Goal: Task Accomplishment & Management: Use online tool/utility

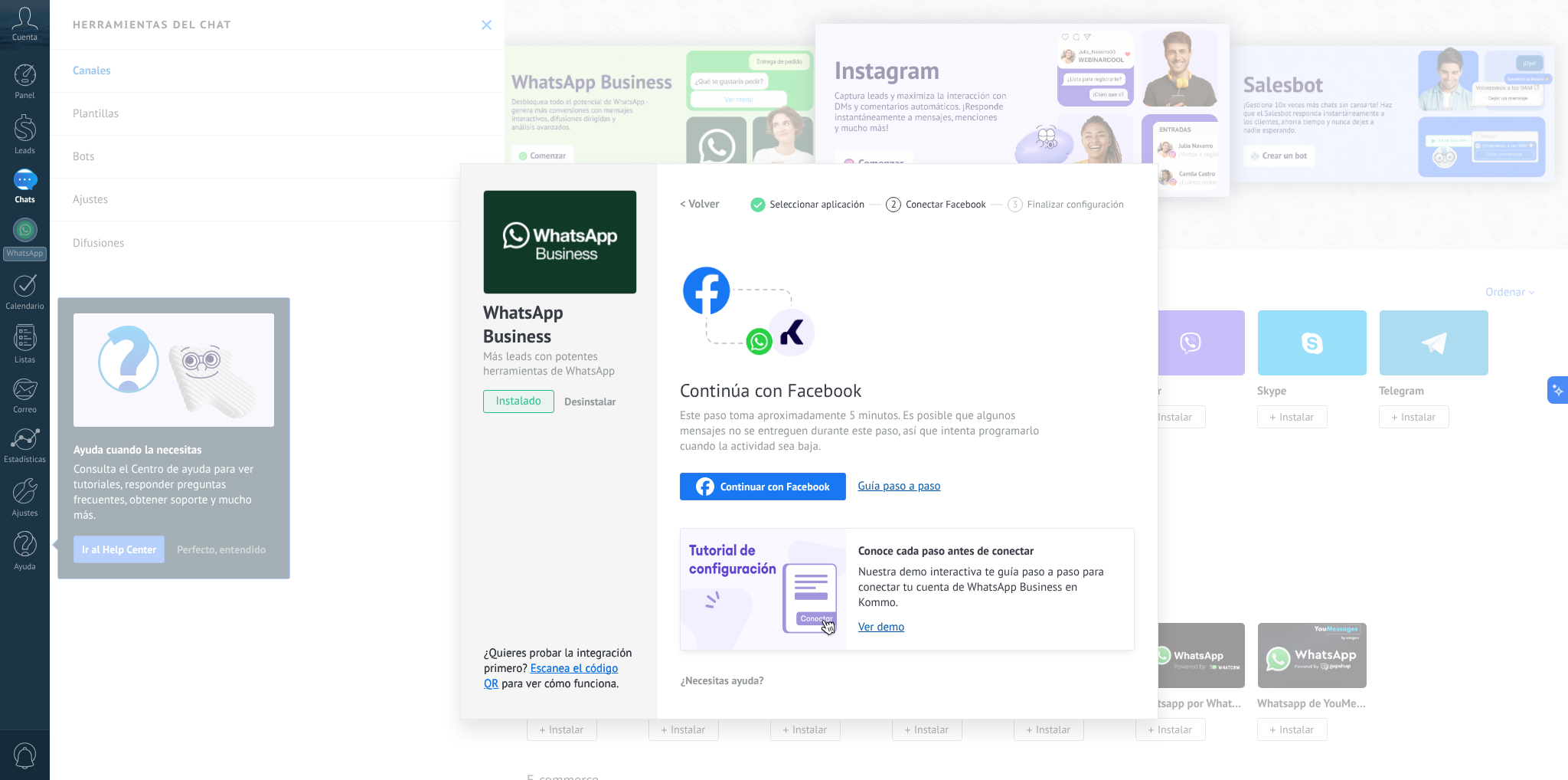
click at [806, 483] on span "Continuar con Facebook" at bounding box center [775, 486] width 110 height 11
click at [761, 502] on div "Continúa con Facebook Este paso toma aproximadamente 5 minutos. Es posible que …" at bounding box center [907, 443] width 455 height 413
click at [761, 493] on div "Continuar con Facebook" at bounding box center [763, 486] width 134 height 18
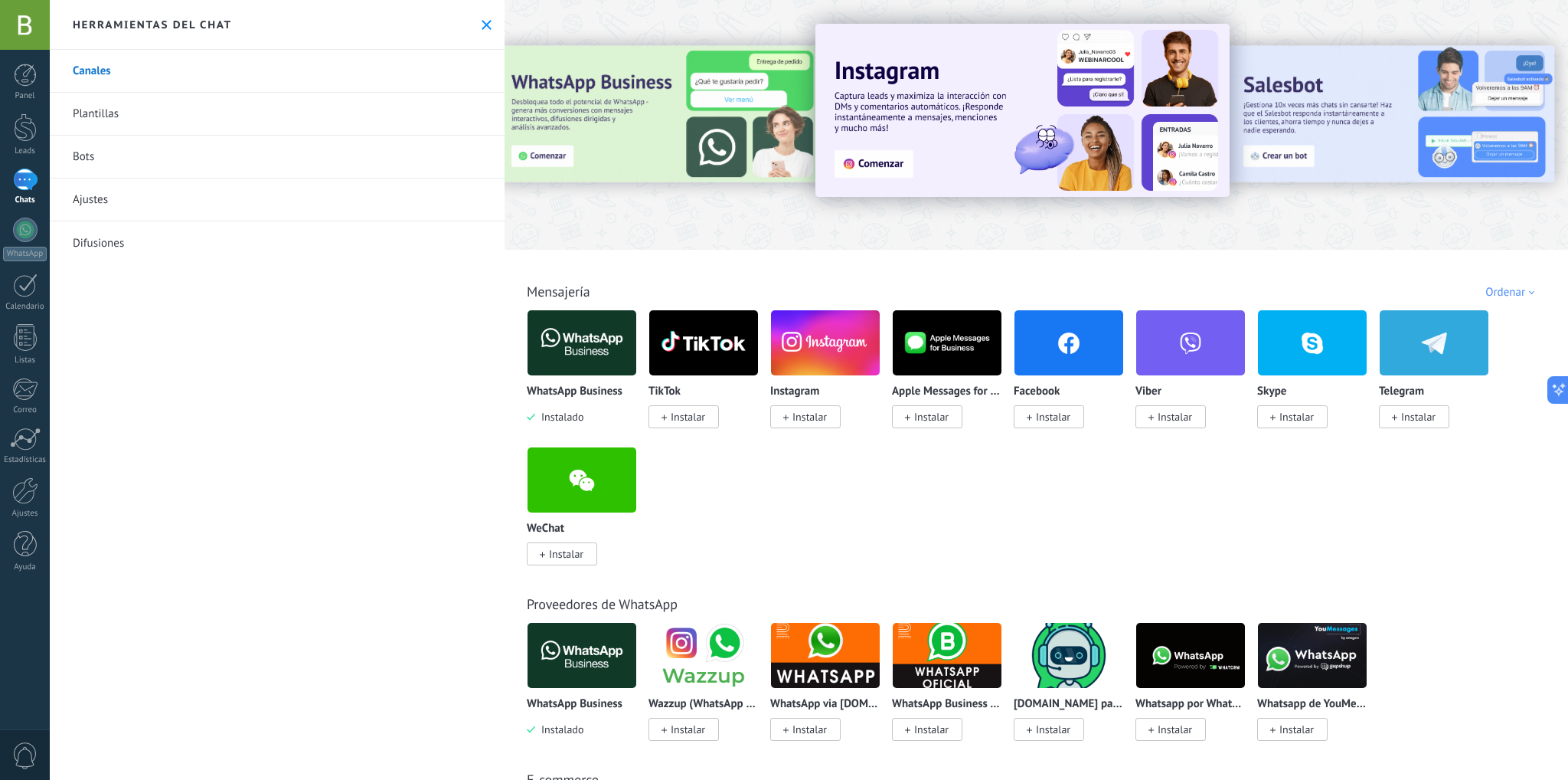
click at [567, 359] on img at bounding box center [582, 343] width 109 height 74
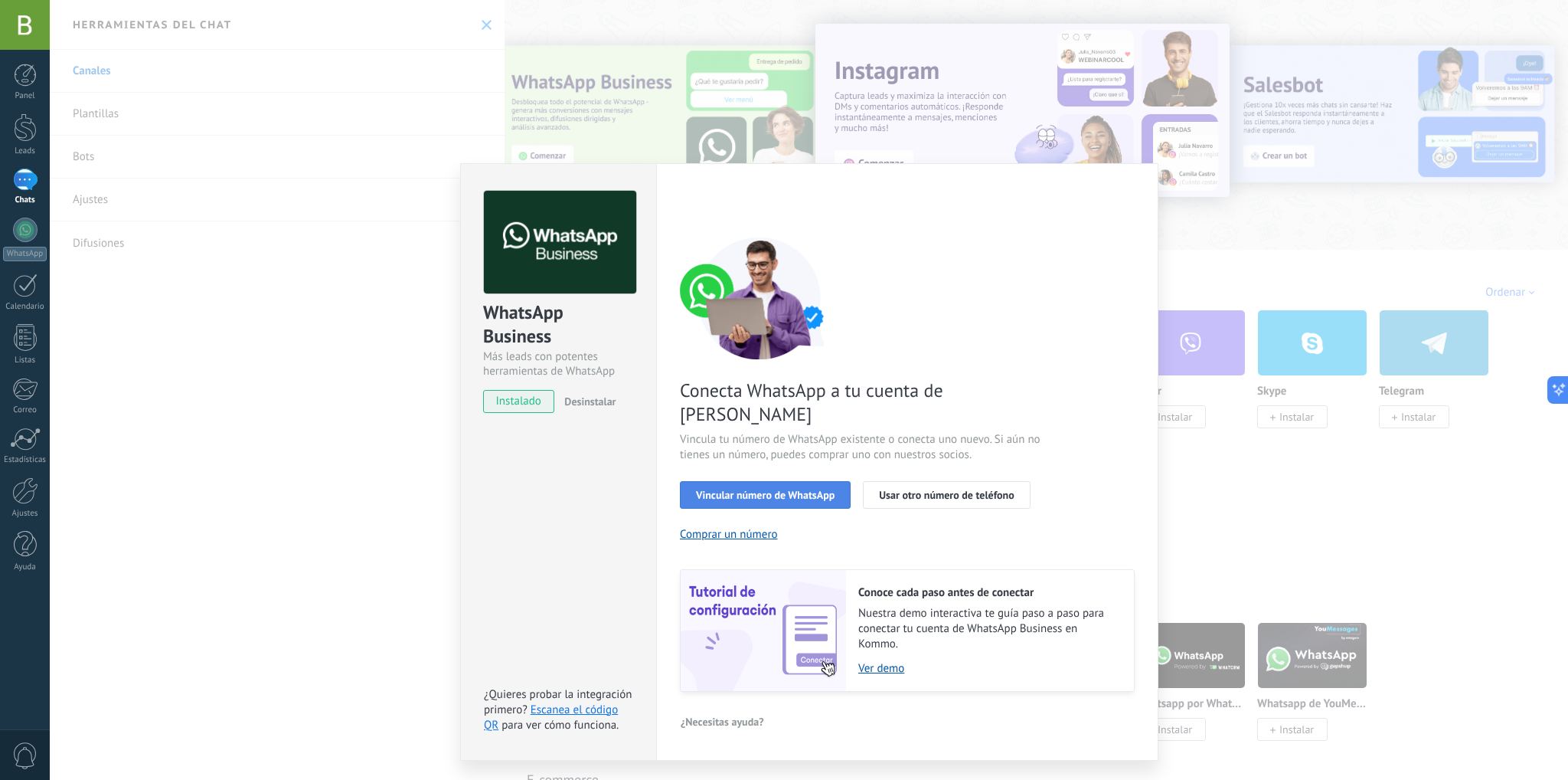
click at [778, 489] on span "Vincular número de WhatsApp" at bounding box center [765, 495] width 139 height 11
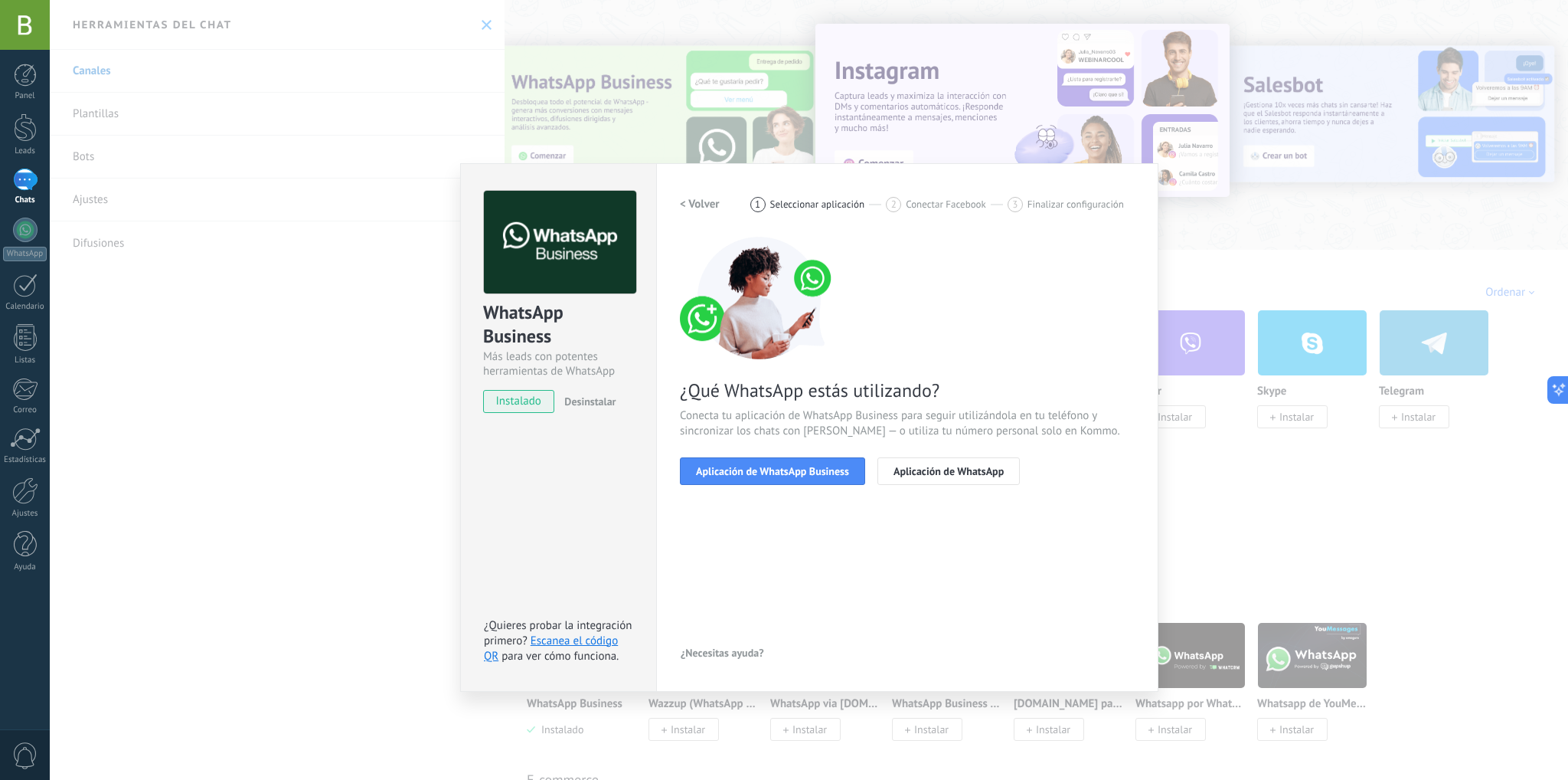
click at [777, 471] on span "Aplicación de WhatsApp Business" at bounding box center [773, 471] width 153 height 11
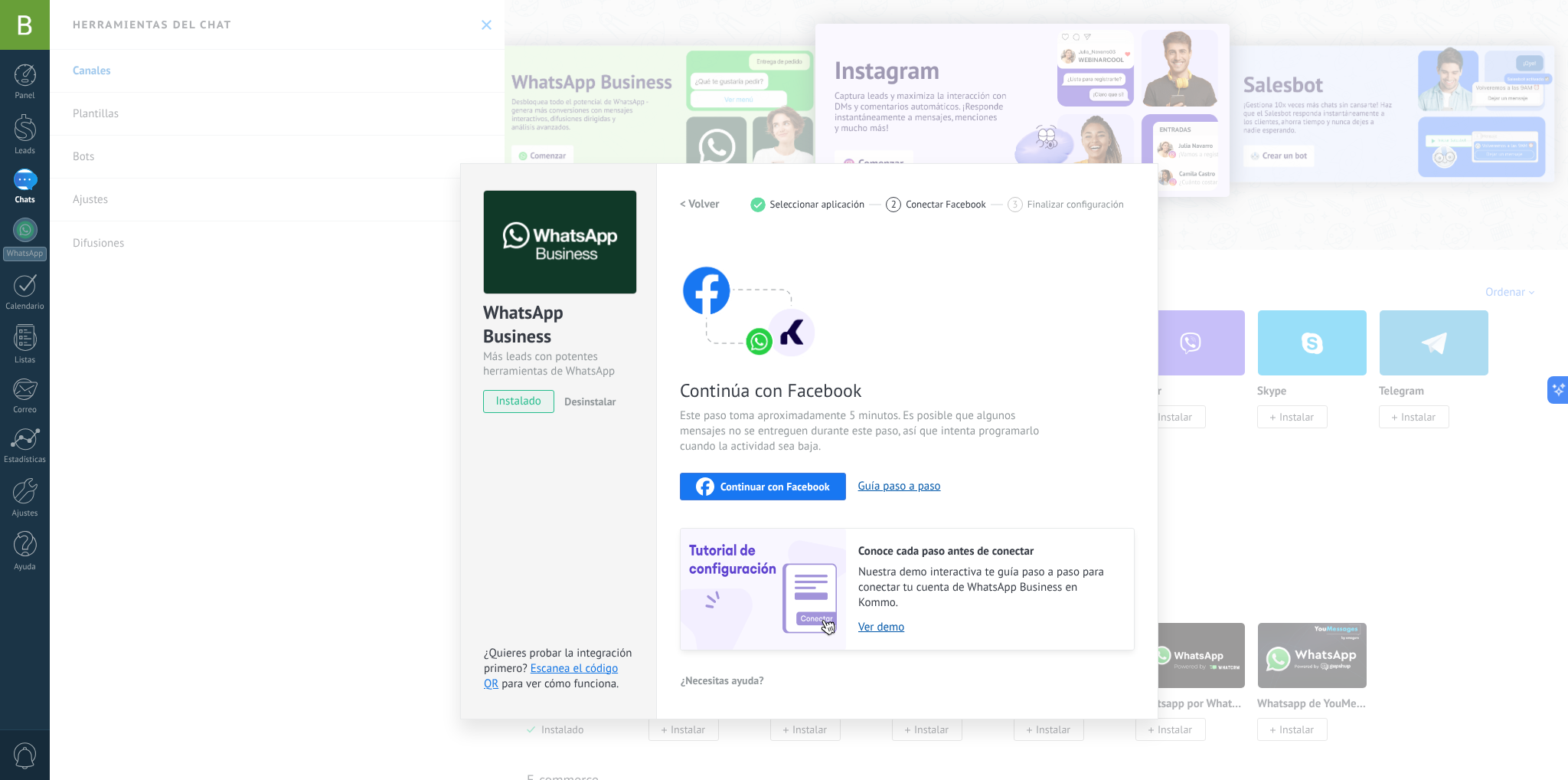
click at [781, 481] on span "Continuar con Facebook" at bounding box center [775, 486] width 110 height 11
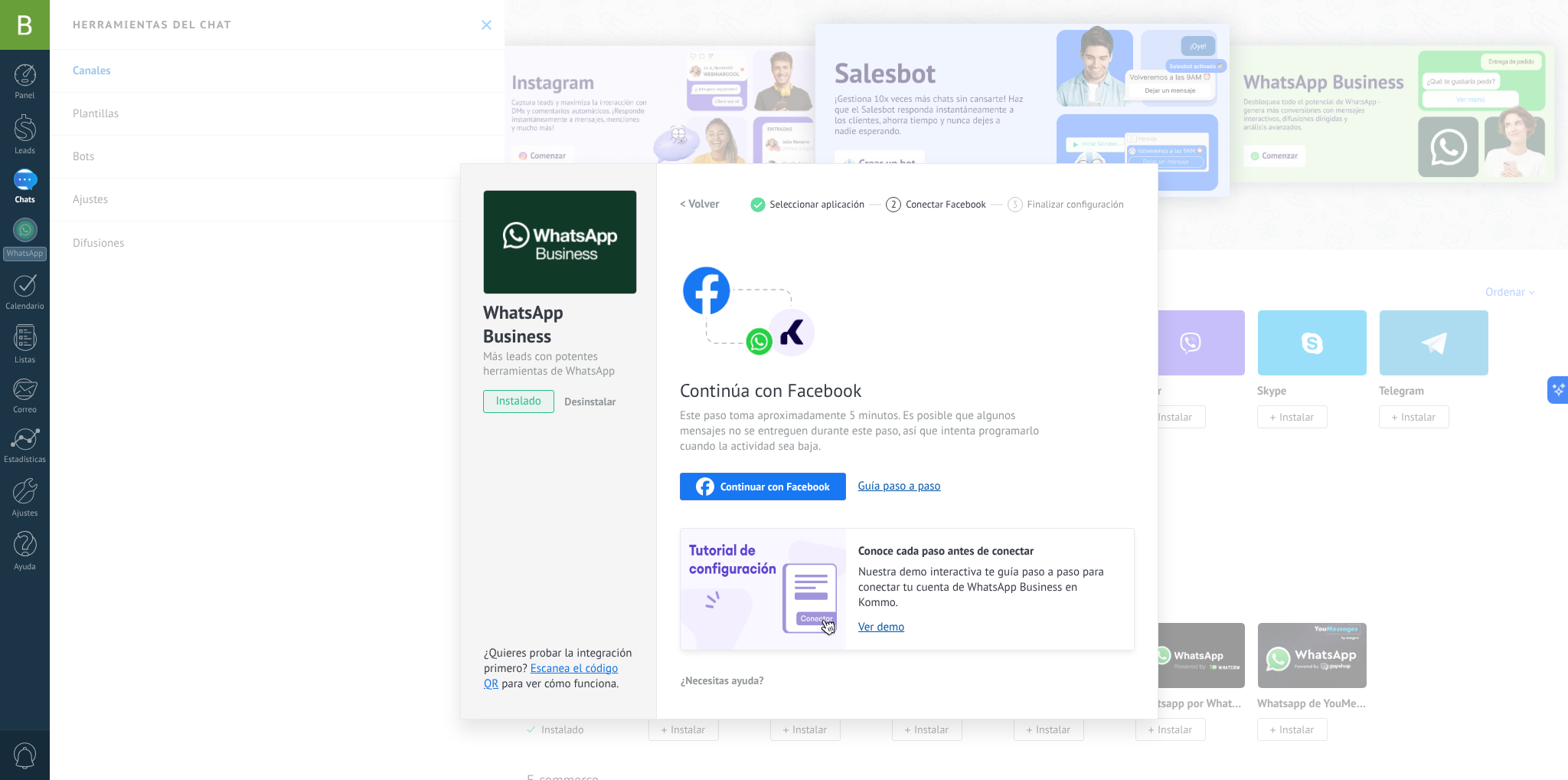
click at [1279, 478] on div "WhatsApp Business Más leads con potentes herramientas de WhatsApp instalado Des…" at bounding box center [809, 390] width 1519 height 780
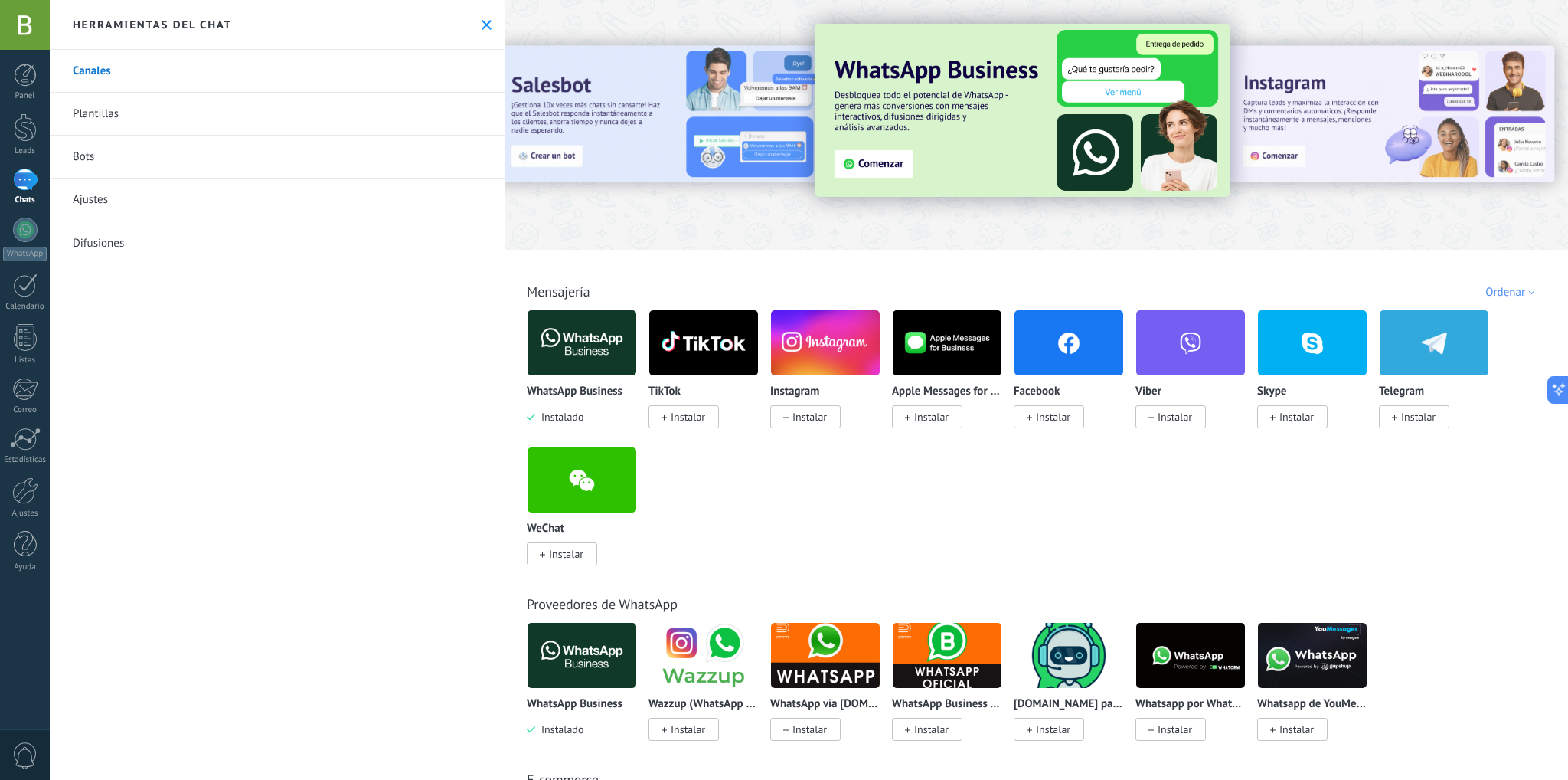
click at [580, 348] on img at bounding box center [582, 343] width 109 height 74
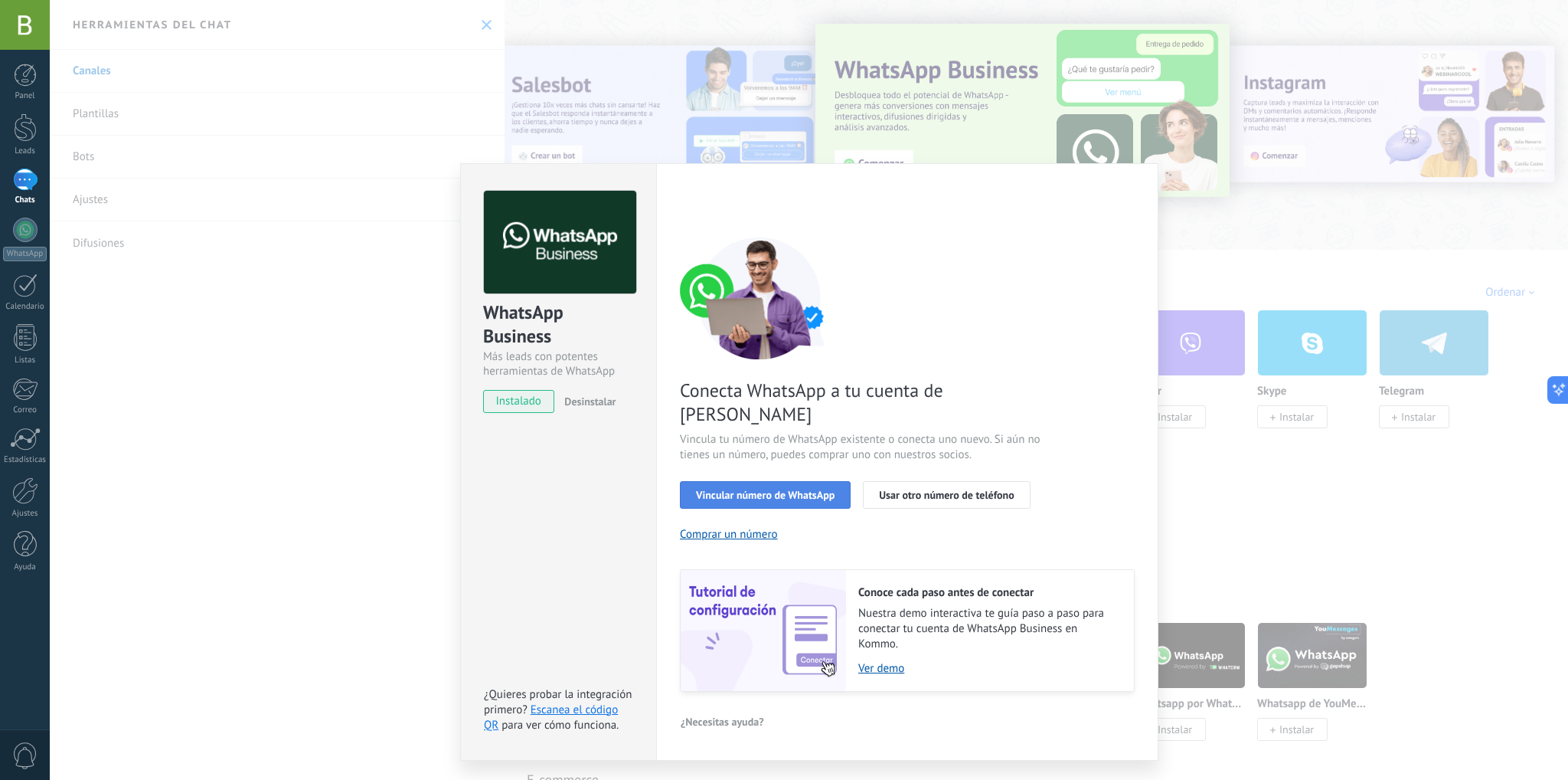
click at [800, 489] on span "Vincular número de WhatsApp" at bounding box center [765, 495] width 139 height 11
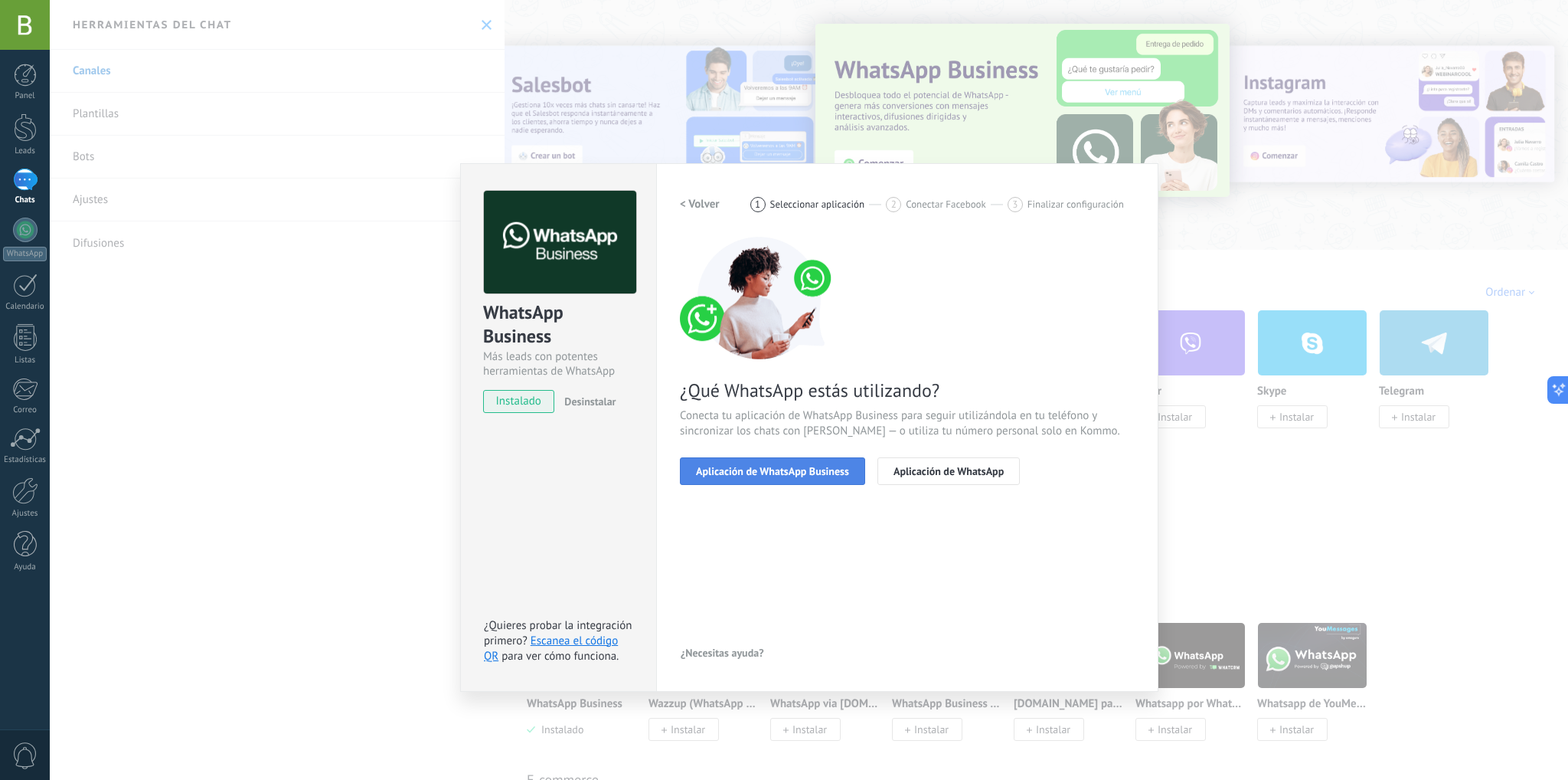
click at [761, 466] on span "Aplicación de WhatsApp Business" at bounding box center [773, 471] width 153 height 11
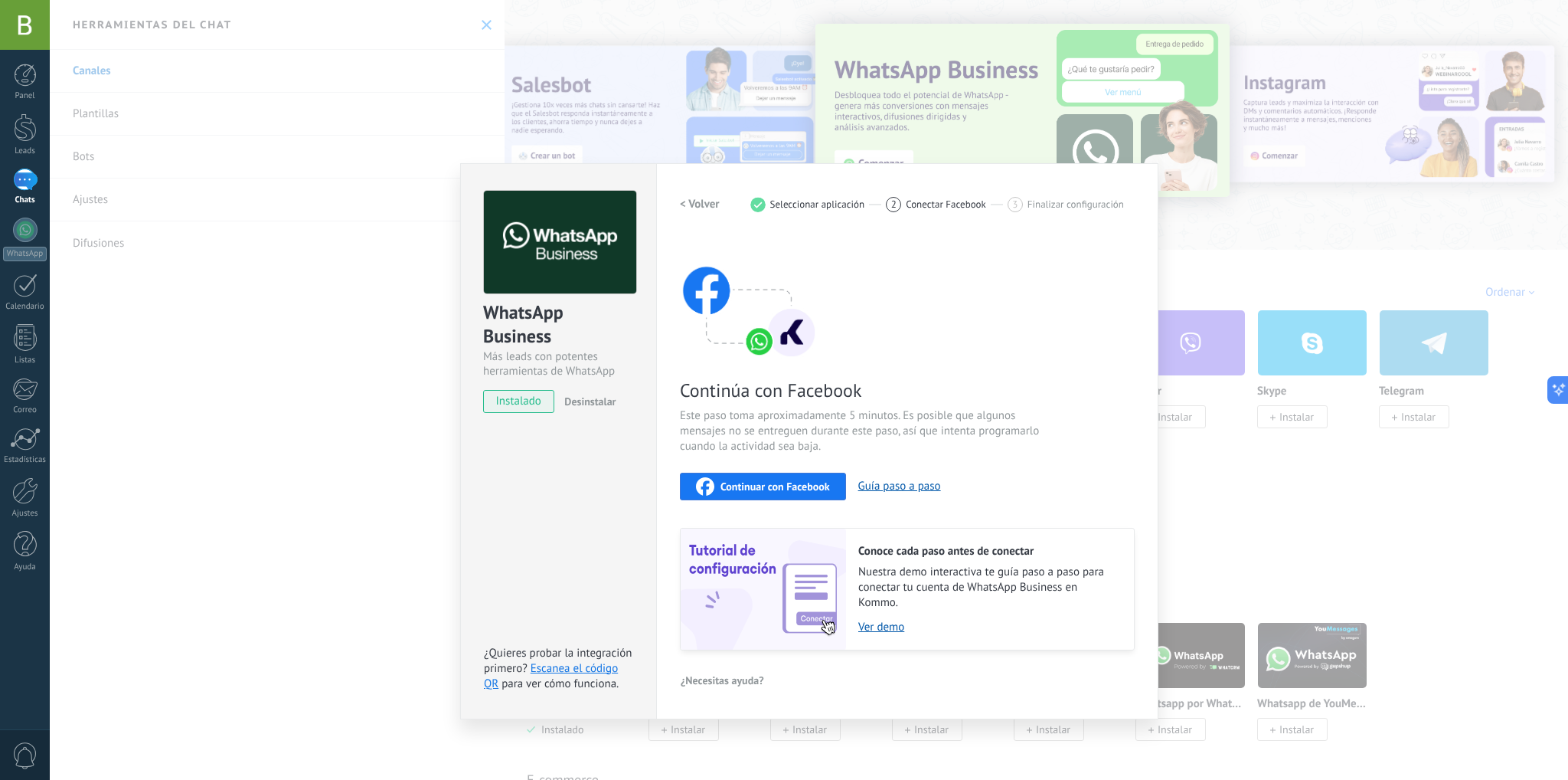
click at [807, 483] on span "Continuar con Facebook" at bounding box center [775, 486] width 110 height 11
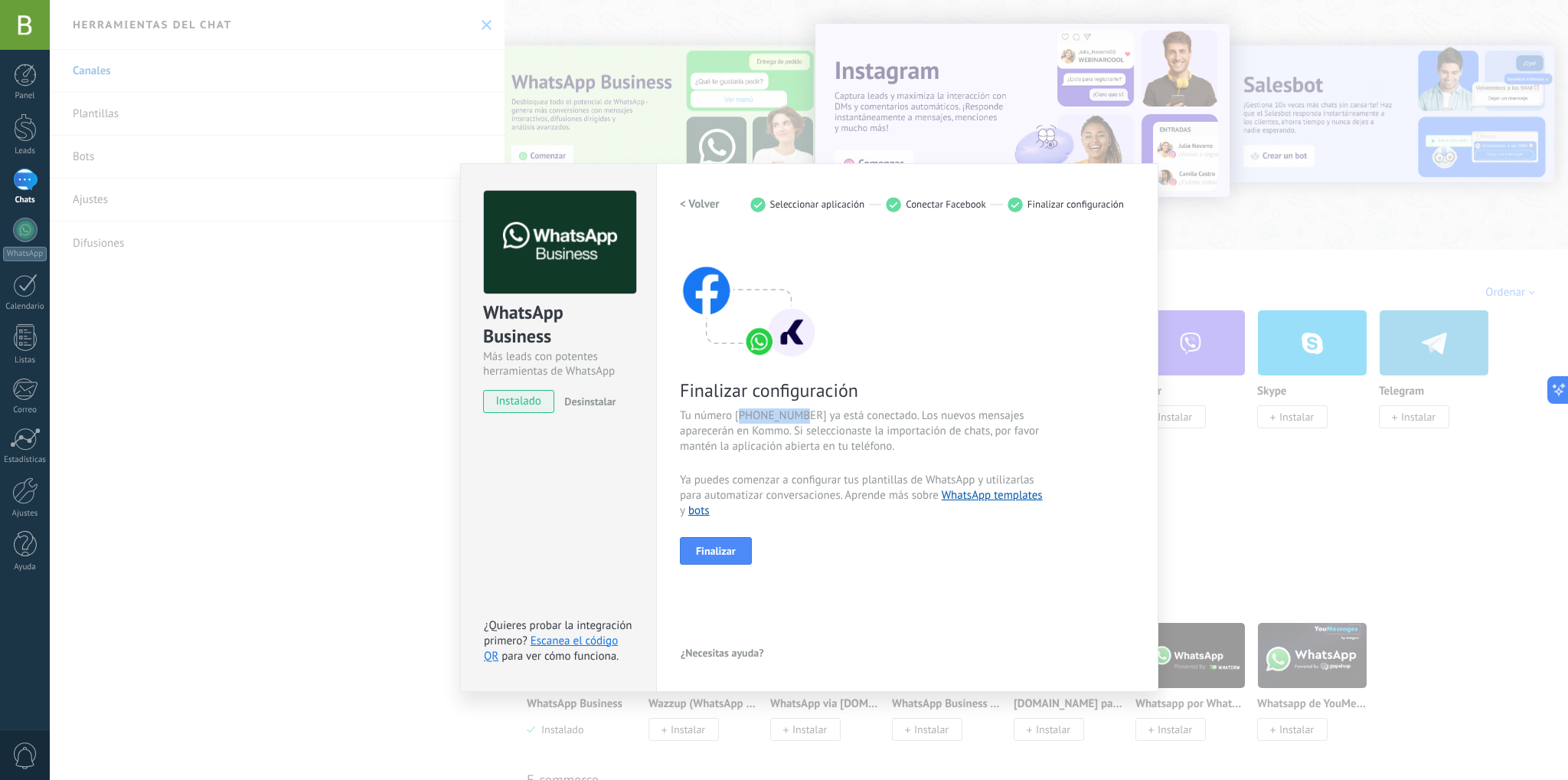
drag, startPoint x: 803, startPoint y: 415, endPoint x: 740, endPoint y: 411, distance: 63.1
click at [740, 411] on span "Tu número [PHONE_NUMBER] ya está conectado. Los nuevos mensajes aparecerán en K…" at bounding box center [862, 431] width 364 height 46
copy span "5558538379"
click at [733, 540] on button "Finalizar" at bounding box center [716, 551] width 72 height 28
